Goal: Task Accomplishment & Management: Use online tool/utility

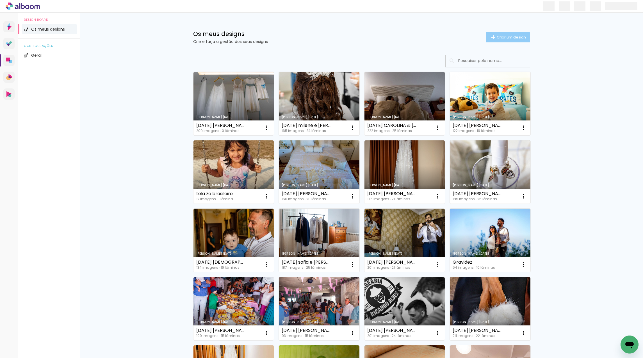
click at [509, 37] on span "Criar um design" at bounding box center [510, 37] width 29 height 4
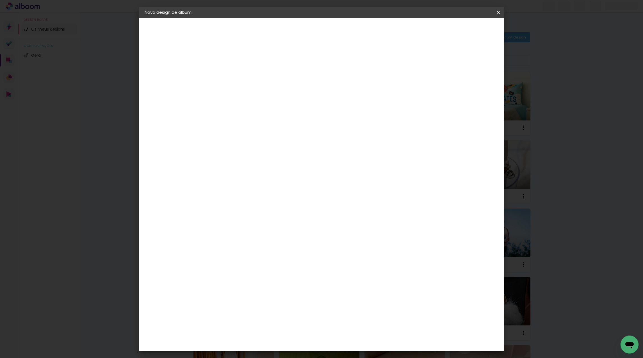
type input "[DATE] [PERSON_NAME] e [PERSON_NAME]"
type paper-input "[DATE] [PERSON_NAME] e [PERSON_NAME]"
click at [0, 0] on slot "Avançar" at bounding box center [0, 0] width 0 height 0
drag, startPoint x: 415, startPoint y: 84, endPoint x: 489, endPoint y: 29, distance: 92.3
click at [318, 83] on paper-item "Tamanho Livre" at bounding box center [297, 86] width 42 height 15
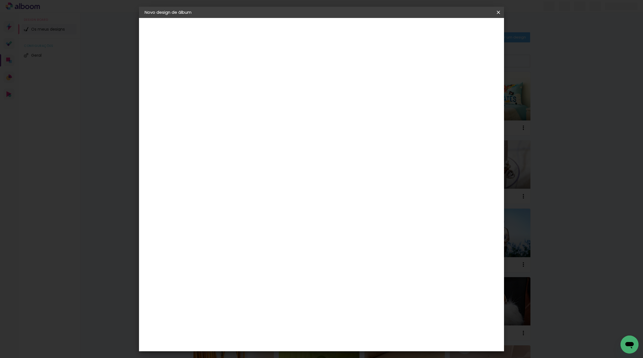
click at [0, 0] on slot "Avançar" at bounding box center [0, 0] width 0 height 0
click at [467, 30] on span "Iniciar design" at bounding box center [455, 30] width 26 height 4
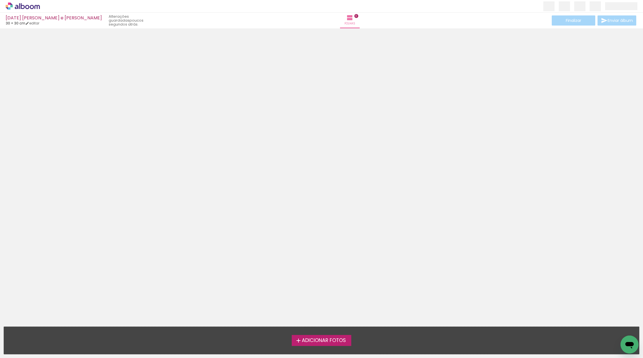
click at [319, 340] on span "Adicionar Fotos" at bounding box center [324, 340] width 44 height 5
click at [0, 0] on input "file" at bounding box center [0, 0] width 0 height 0
